Goal: Information Seeking & Learning: Learn about a topic

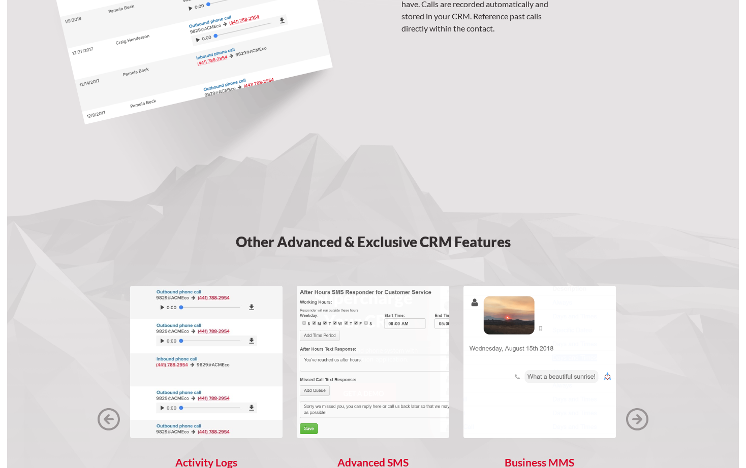
scroll to position [1361, 0]
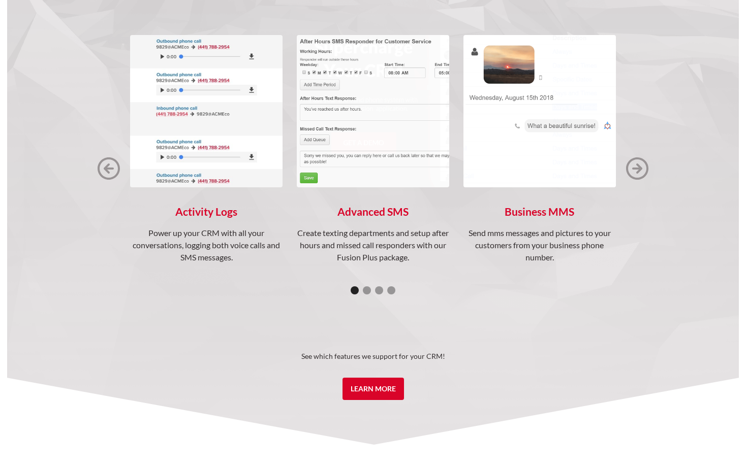
click at [644, 170] on img "next slide" at bounding box center [637, 168] width 22 height 22
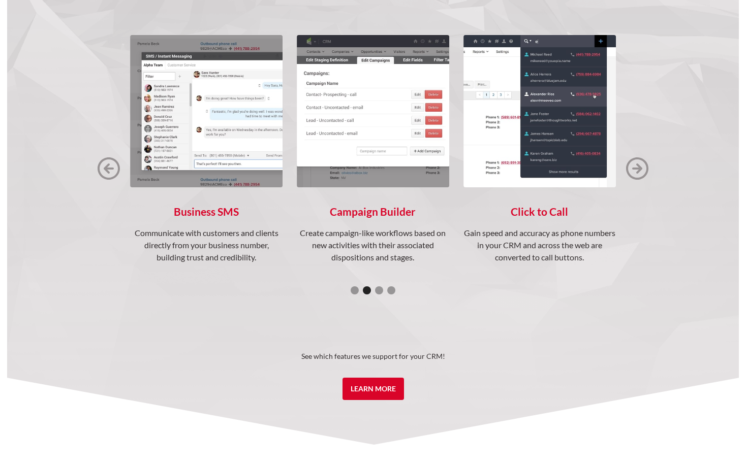
click at [644, 170] on img "next slide" at bounding box center [637, 168] width 22 height 22
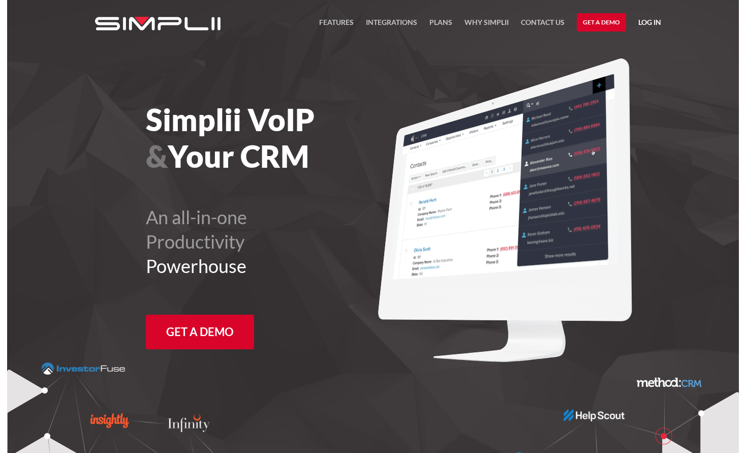
scroll to position [2894, 0]
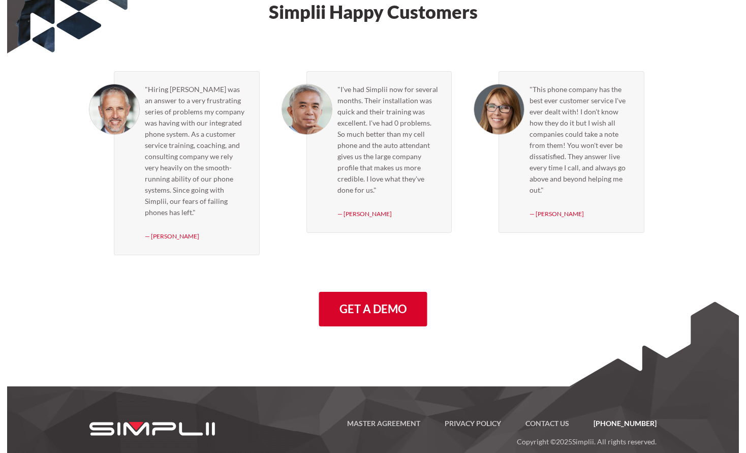
click at [421, 328] on section "Simplii Happy Customers "Hiring Simplii was an answer to a very frustrating ser…" at bounding box center [373, 181] width 732 height 459
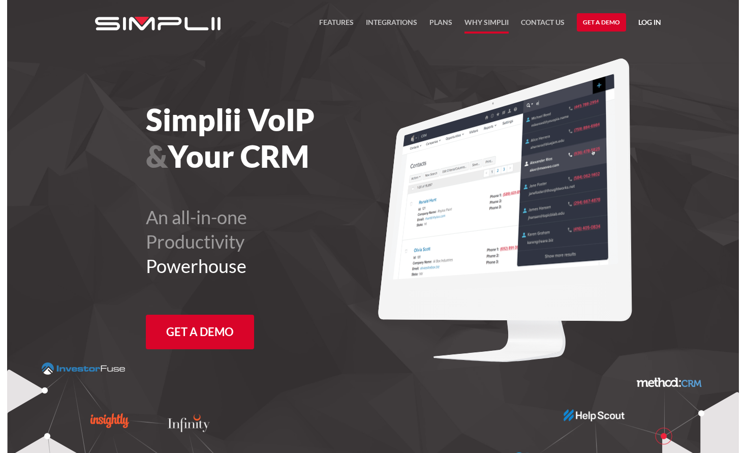
click at [491, 25] on link "Why Simplii" at bounding box center [486, 24] width 44 height 17
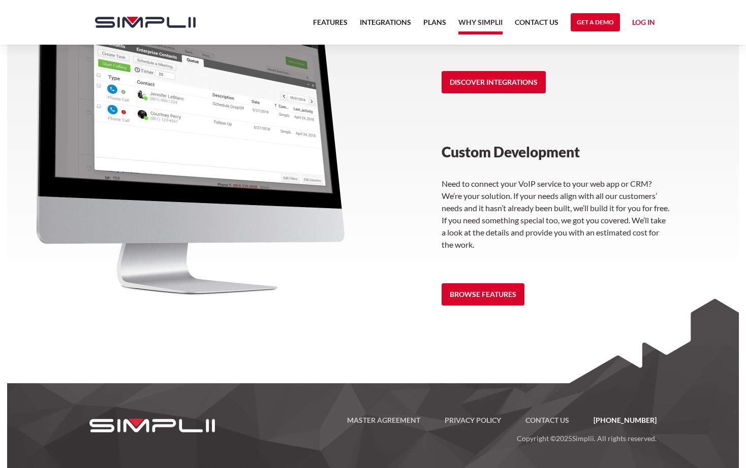
scroll to position [1428, 0]
click at [433, 23] on link "Plans" at bounding box center [434, 24] width 23 height 17
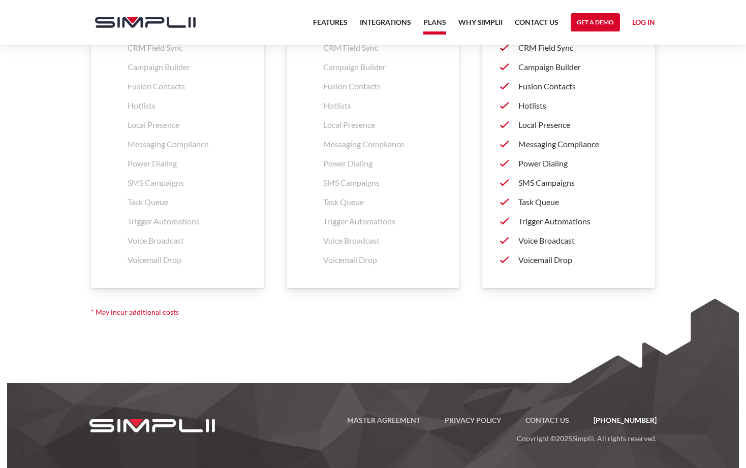
scroll to position [1637, 0]
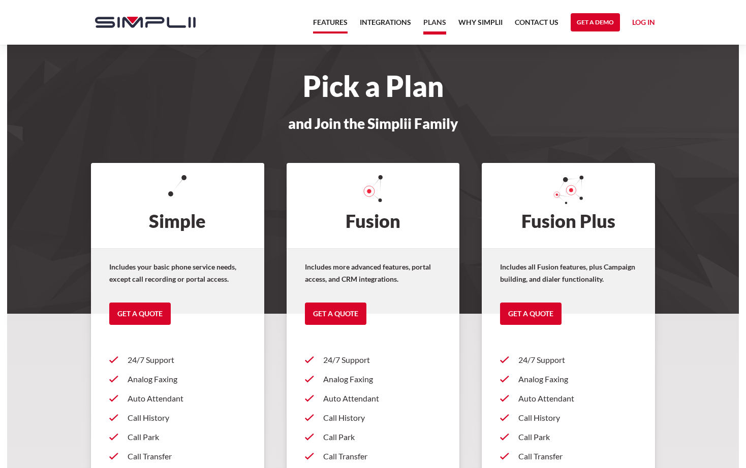
scroll to position [0, 0]
click at [386, 23] on link "Integrations" at bounding box center [385, 24] width 51 height 17
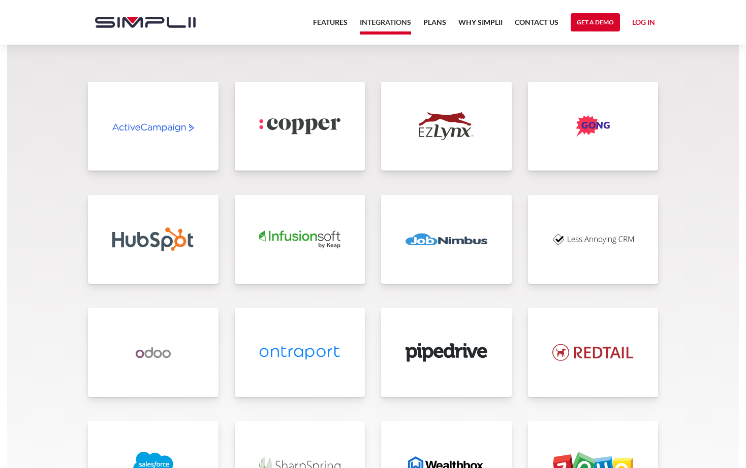
scroll to position [2113, 0]
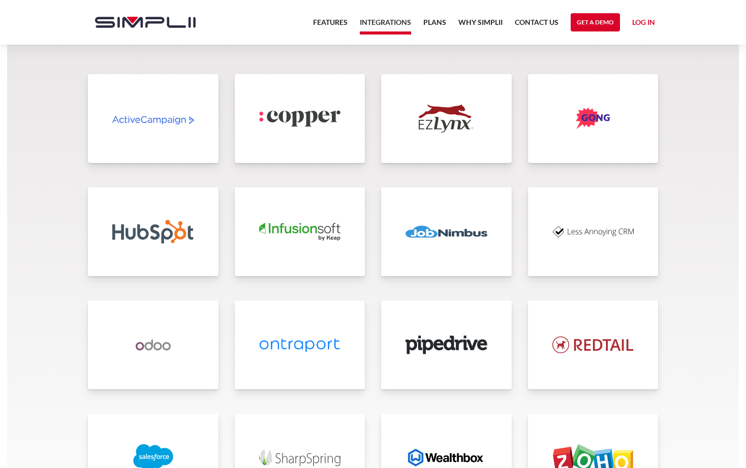
click at [589, 233] on img at bounding box center [593, 232] width 82 height 28
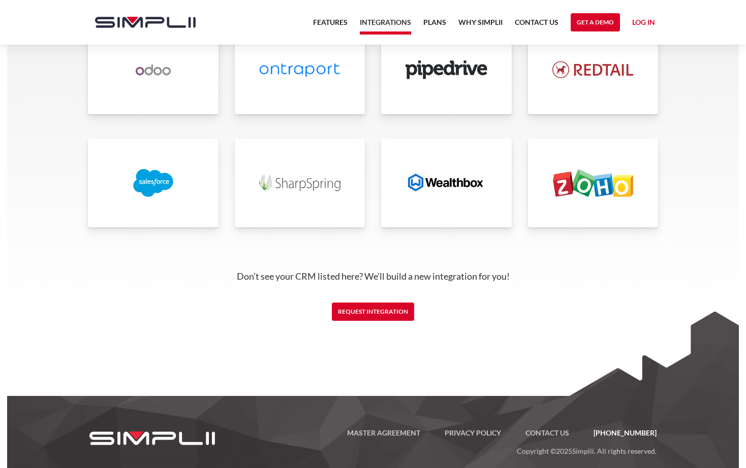
click at [458, 90] on link at bounding box center [446, 69] width 131 height 89
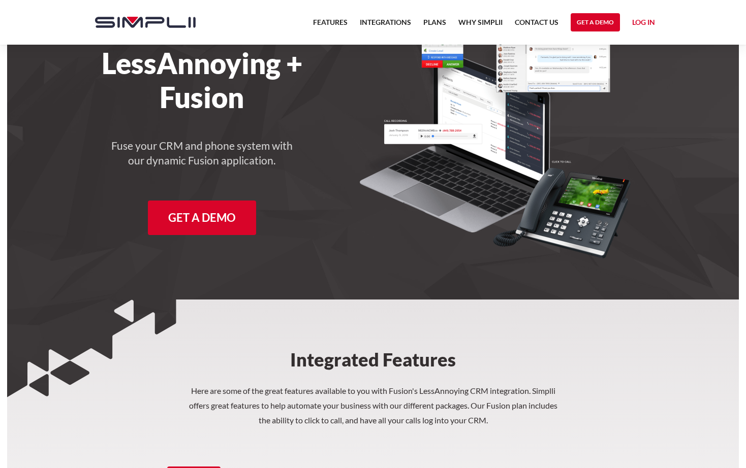
scroll to position [380, 0]
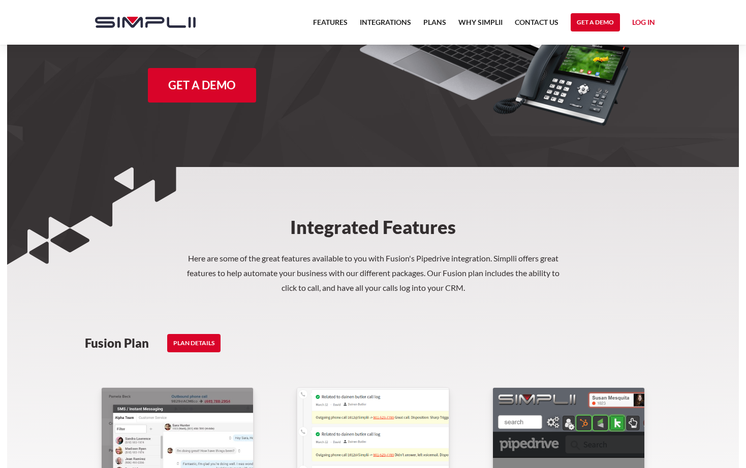
scroll to position [360, 0]
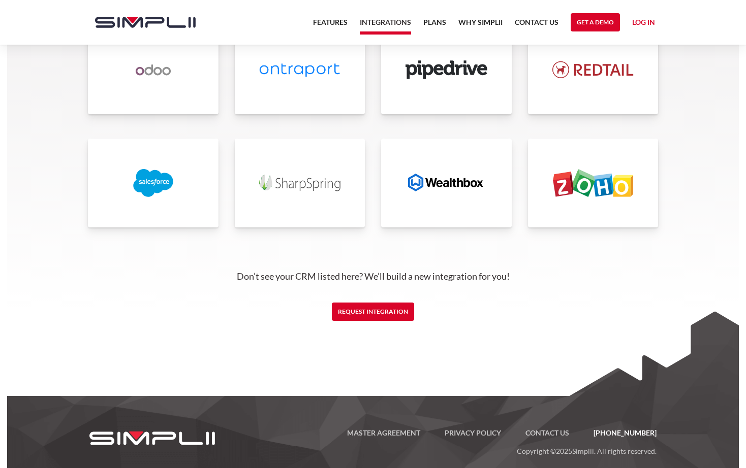
scroll to position [2388, 0]
